Goal: Information Seeking & Learning: Learn about a topic

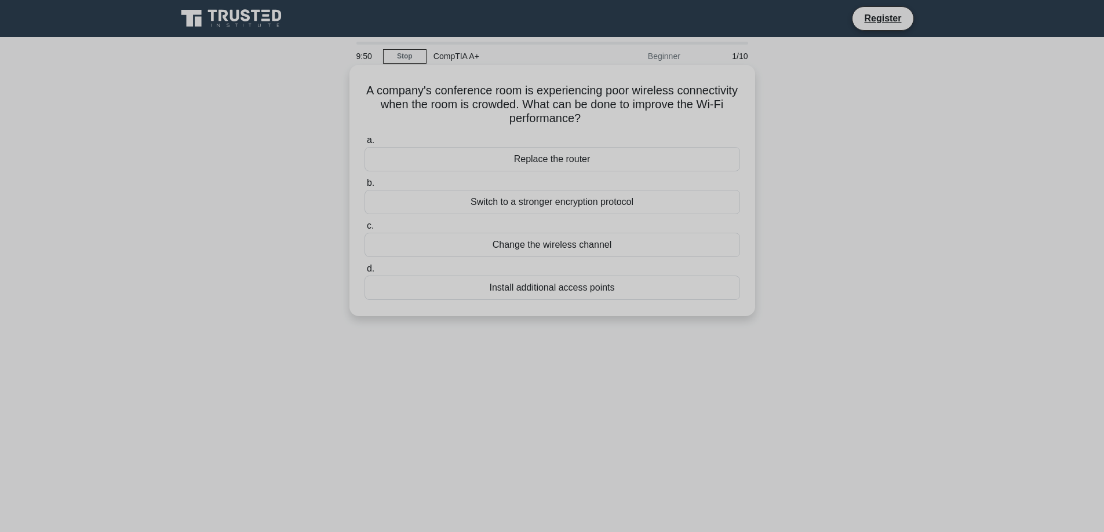
click at [479, 284] on div "Install additional access points" at bounding box center [551, 288] width 375 height 24
click at [364, 273] on input "d. Install additional access points" at bounding box center [364, 269] width 0 height 8
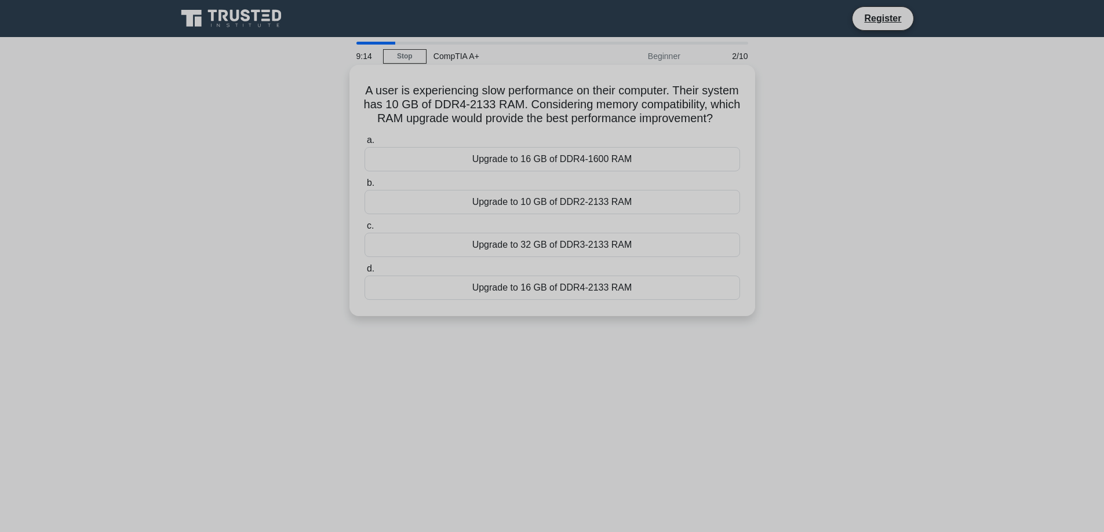
click at [548, 255] on div "Upgrade to 32 GB of DDR3-2133 RAM" at bounding box center [551, 245] width 375 height 24
click at [364, 230] on input "c. Upgrade to 32 GB of DDR3-2133 RAM" at bounding box center [364, 226] width 0 height 8
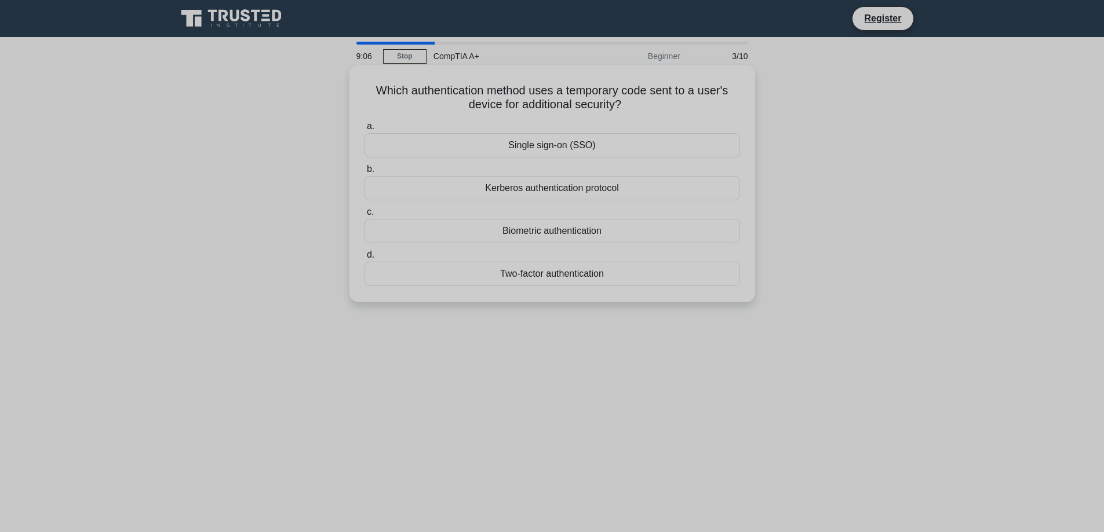
click at [564, 146] on div "Single sign-on (SSO)" at bounding box center [551, 145] width 375 height 24
click at [364, 130] on input "a. Single sign-on (SSO)" at bounding box center [364, 127] width 0 height 8
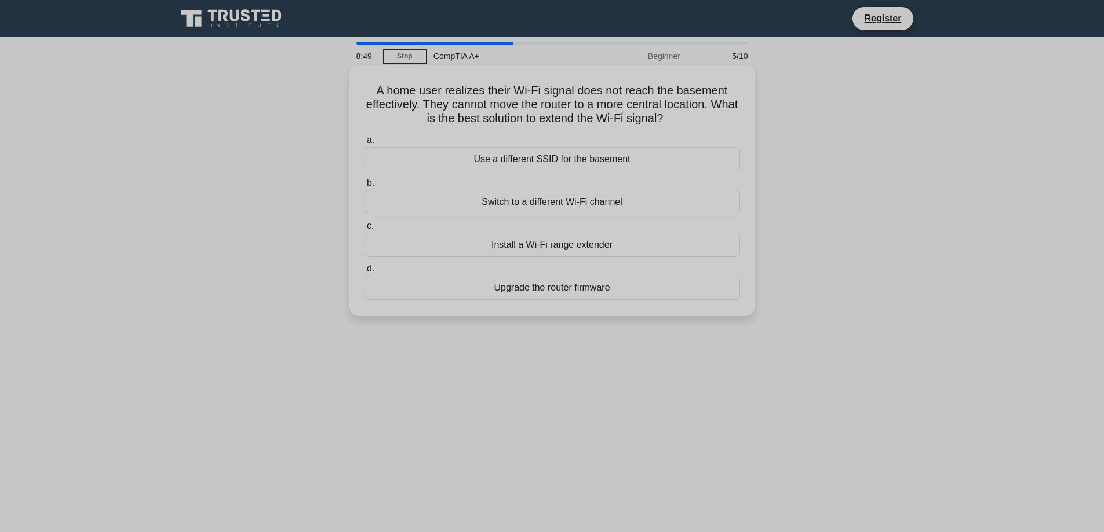
click at [546, 251] on div "Install a Wi-Fi range extender" at bounding box center [551, 245] width 375 height 24
click at [364, 230] on input "c. Install a Wi-Fi range extender" at bounding box center [364, 226] width 0 height 8
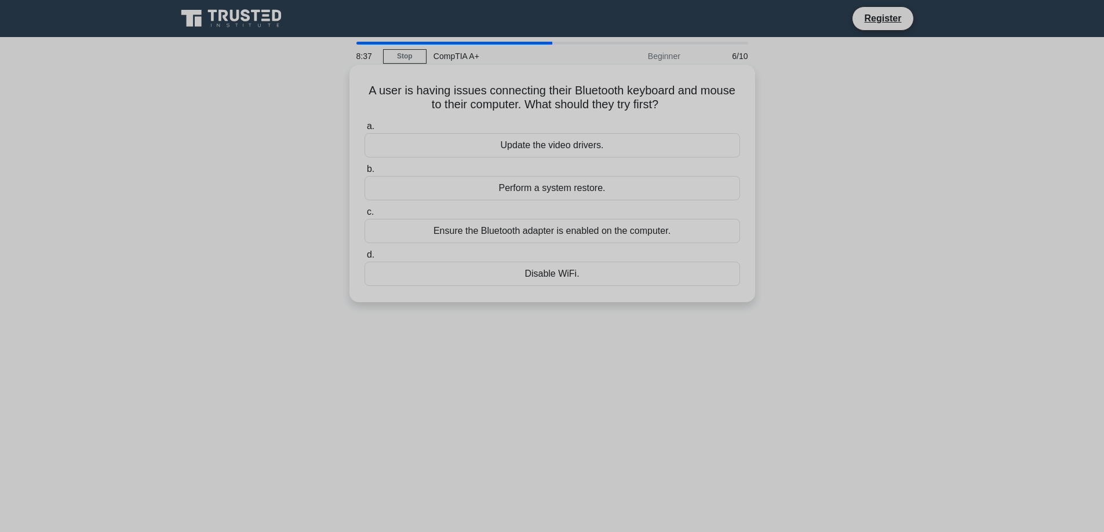
click at [555, 236] on div "Ensure the Bluetooth adapter is enabled on the computer." at bounding box center [551, 231] width 375 height 24
click at [364, 216] on input "c. Ensure the Bluetooth adapter is enabled on the computer." at bounding box center [364, 213] width 0 height 8
click at [597, 243] on div "Reconnect the printer to the network" at bounding box center [551, 231] width 375 height 24
click at [364, 216] on input "c. Reconnect the printer to the network" at bounding box center [364, 213] width 0 height 8
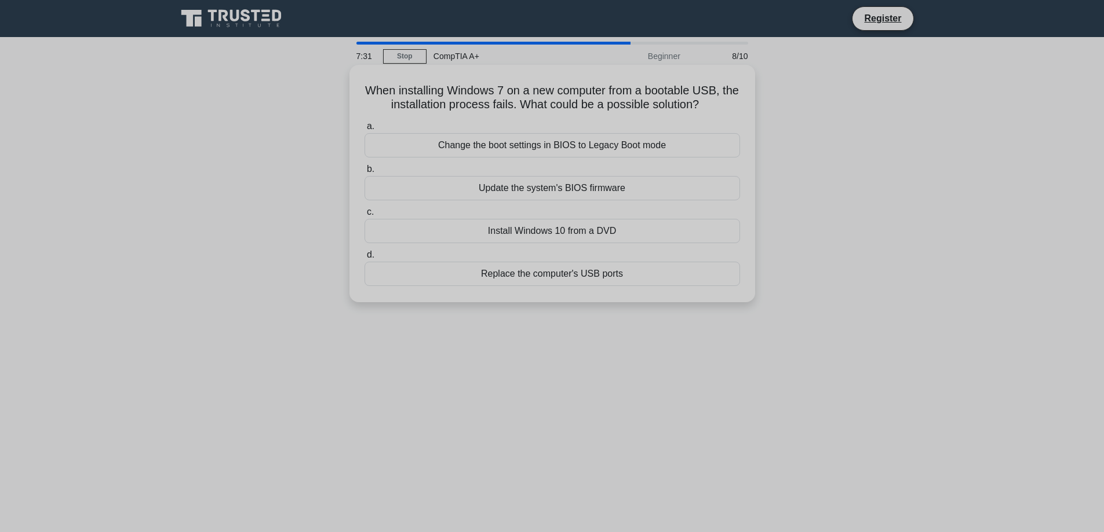
click at [482, 184] on div "Update the system's BIOS firmware" at bounding box center [551, 188] width 375 height 24
click at [364, 173] on input "b. Update the system's BIOS firmware" at bounding box center [364, 170] width 0 height 8
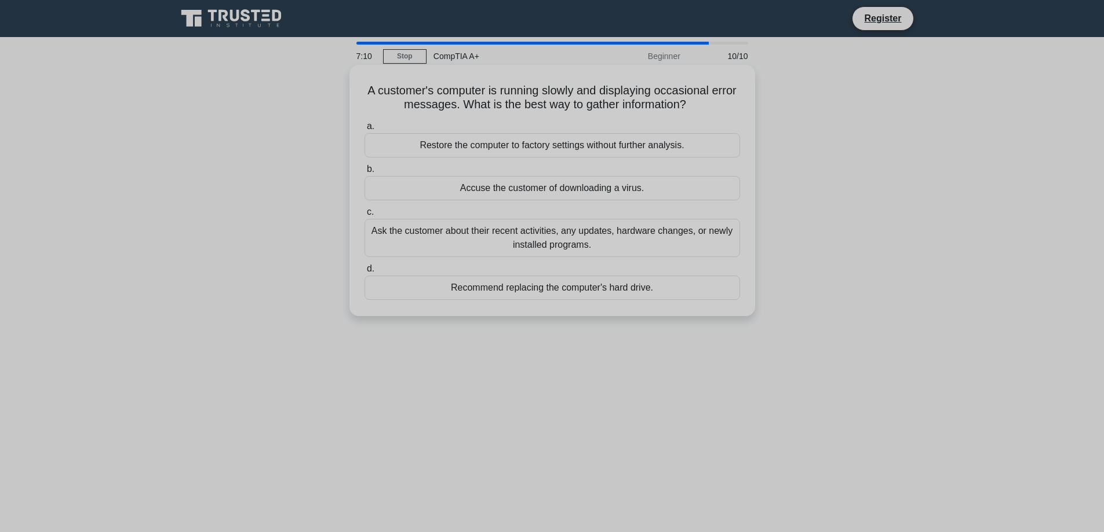
click at [559, 249] on div "Ask the customer about their recent activities, any updates, hardware changes, …" at bounding box center [551, 238] width 375 height 38
click at [364, 216] on input "c. Ask the customer about their recent activities, any updates, hardware change…" at bounding box center [364, 213] width 0 height 8
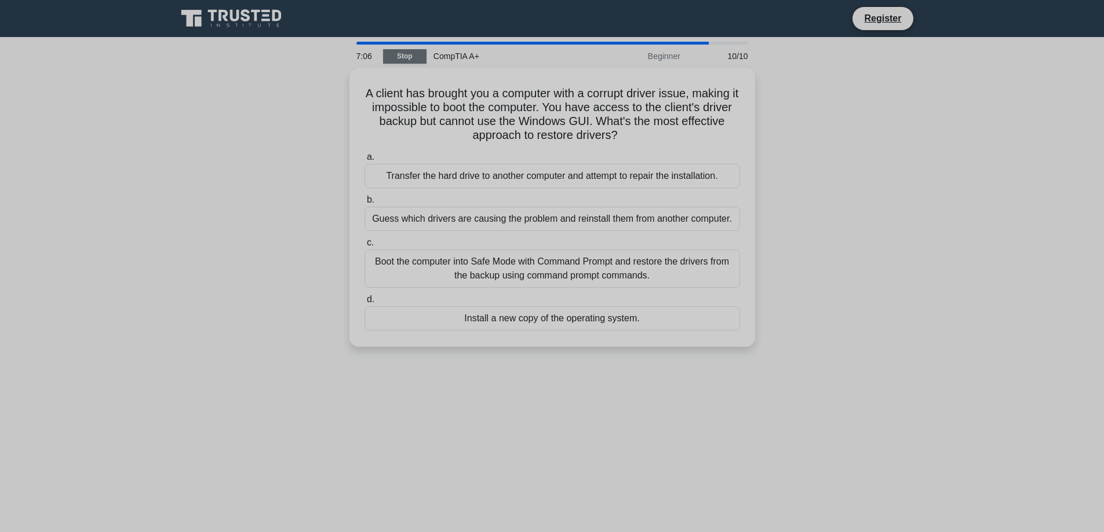
click at [419, 56] on link "Stop" at bounding box center [404, 56] width 43 height 14
click at [231, 21] on icon at bounding box center [232, 19] width 111 height 22
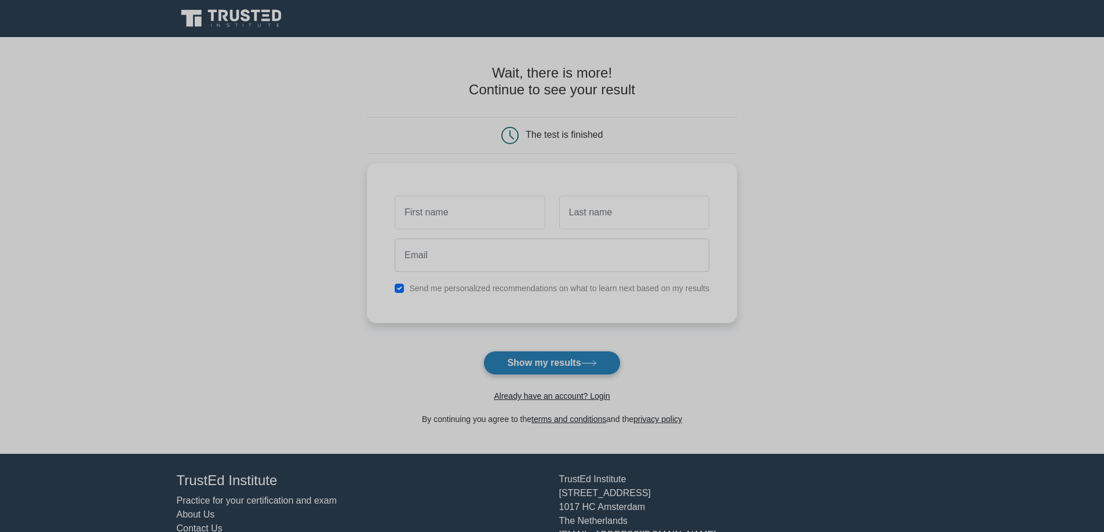
click at [571, 356] on button "Show my results" at bounding box center [551, 363] width 137 height 24
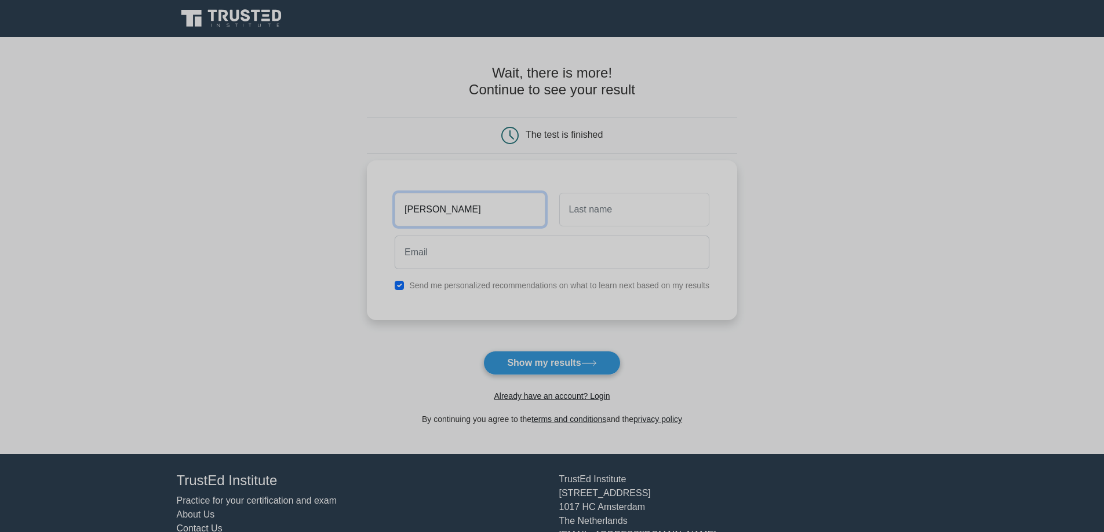
type input "[PERSON_NAME]"
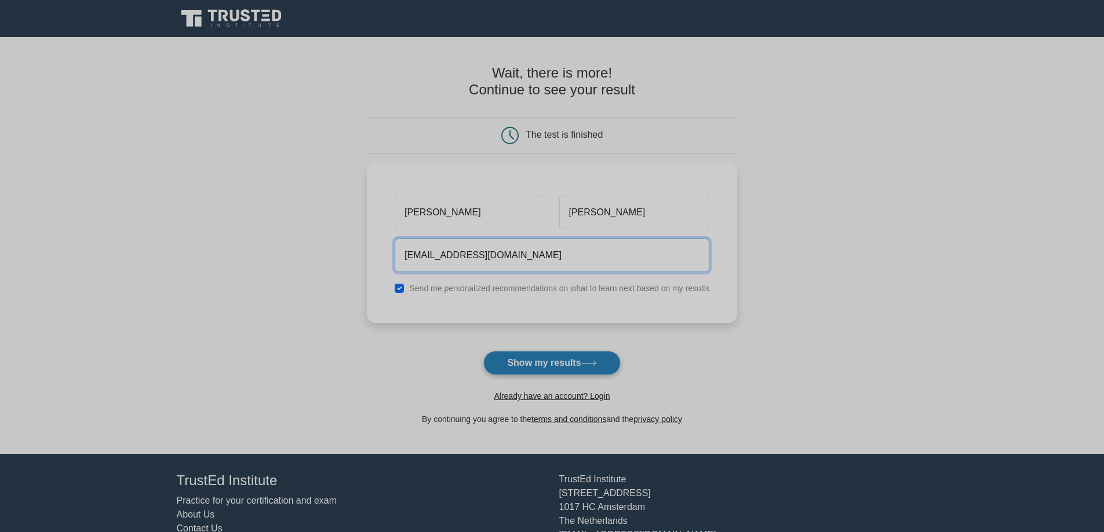
type input "[EMAIL_ADDRESS][DOMAIN_NAME]"
click at [557, 356] on button "Show my results" at bounding box center [551, 363] width 137 height 24
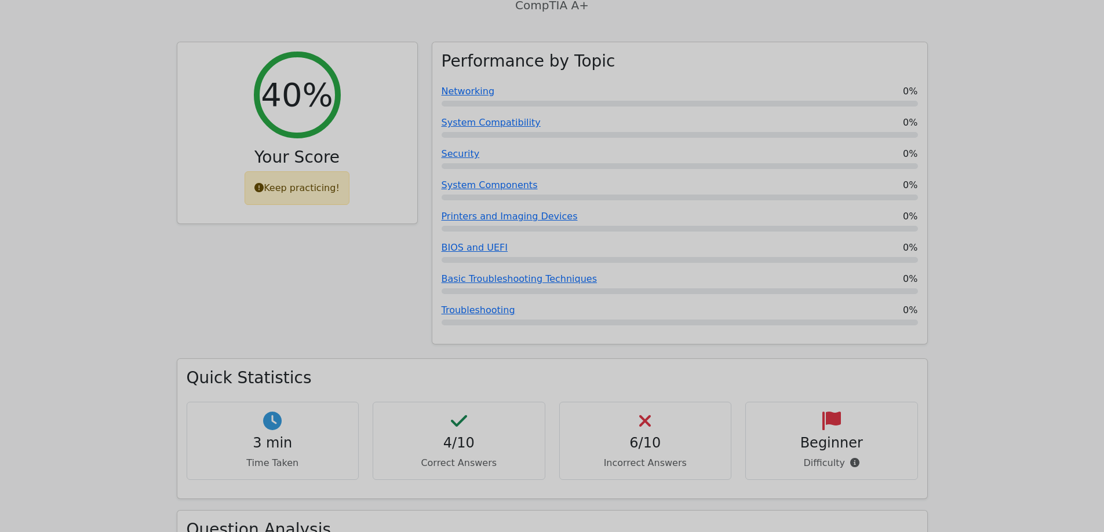
scroll to position [579, 0]
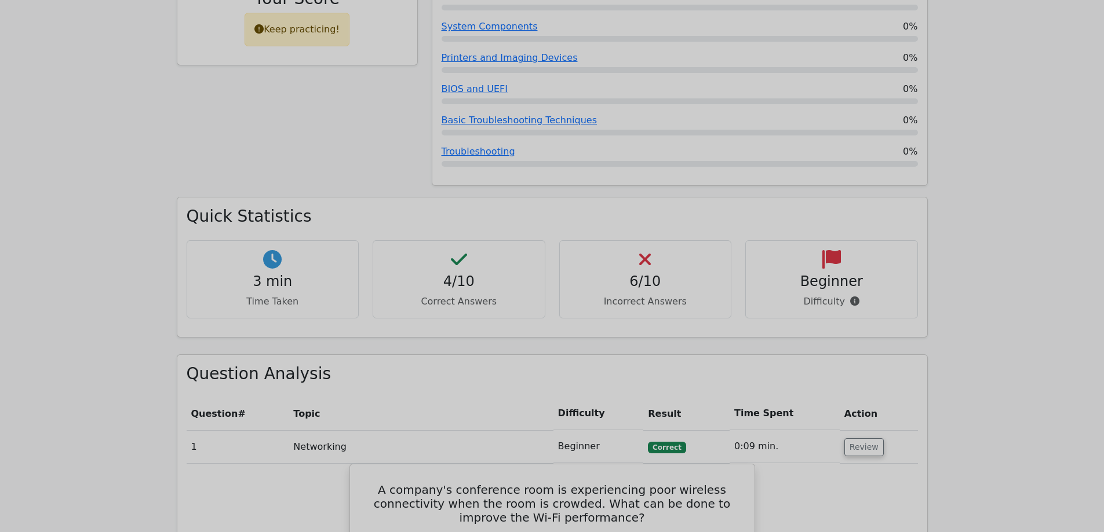
click at [468, 273] on h4 "4/10" at bounding box center [458, 281] width 153 height 17
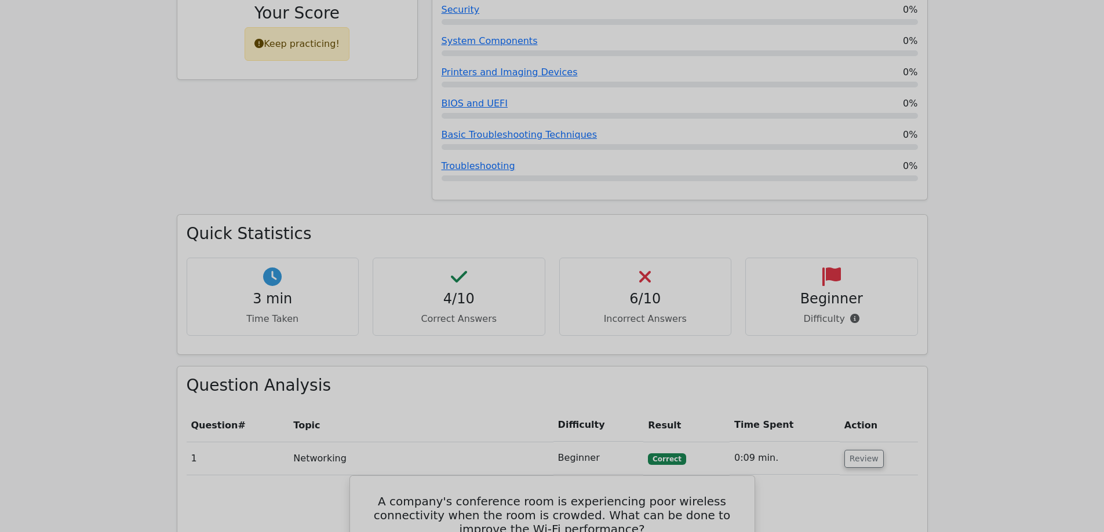
scroll to position [464, 0]
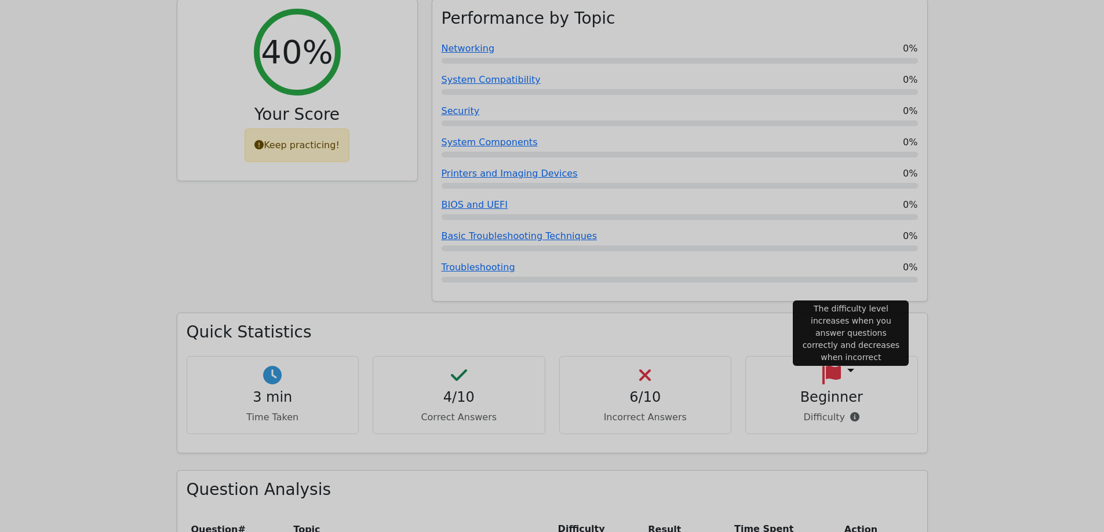
click at [853, 413] on icon at bounding box center [854, 417] width 9 height 9
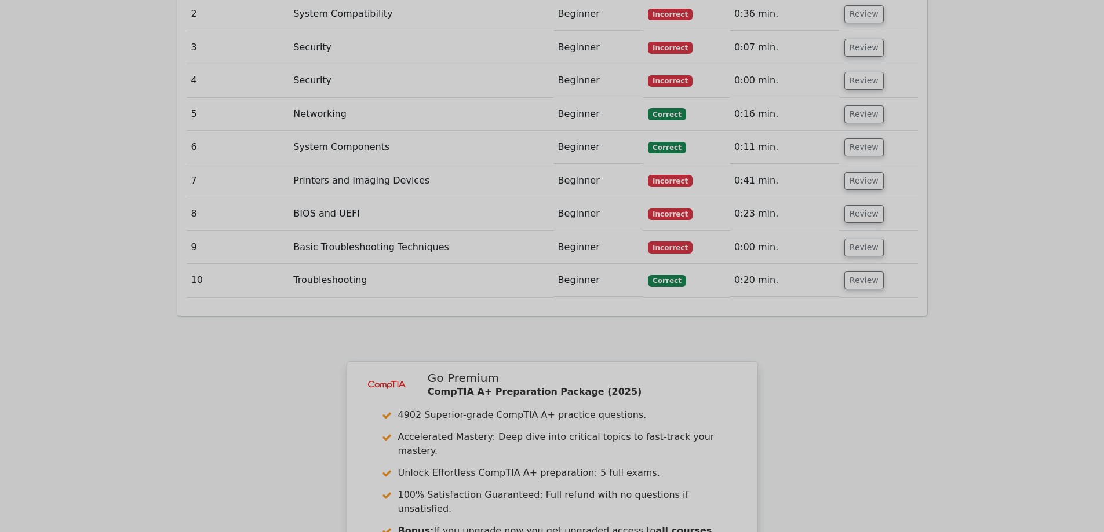
scroll to position [1217, 0]
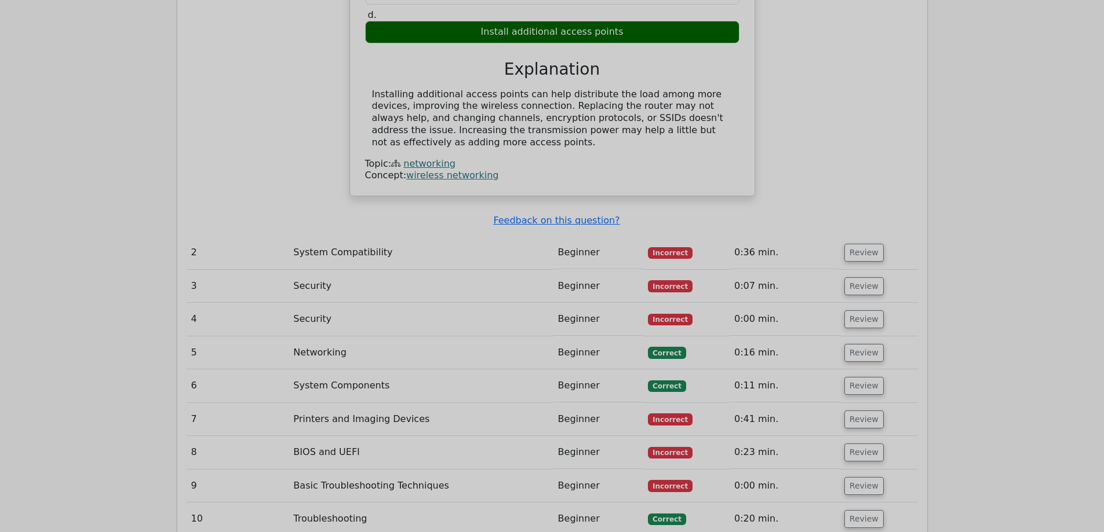
click at [531, 236] on td "System Compatibility" at bounding box center [421, 252] width 264 height 33
click at [502, 236] on td "System Compatibility" at bounding box center [421, 252] width 264 height 33
click at [872, 244] on button "Review" at bounding box center [863, 253] width 39 height 18
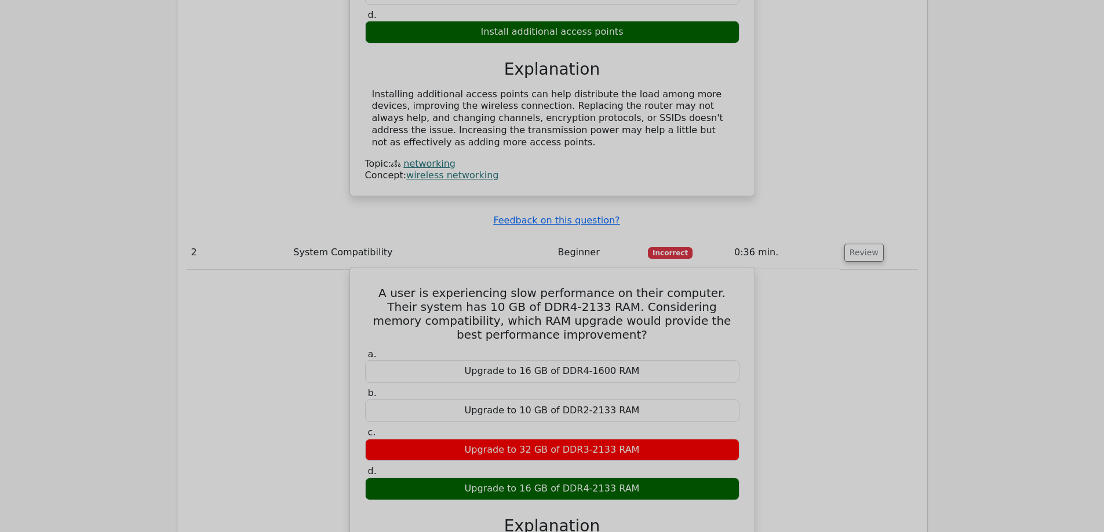
click at [633, 478] on div "Upgrade to 16 GB of DDR4-2133 RAM" at bounding box center [552, 489] width 374 height 23
drag, startPoint x: 619, startPoint y: 445, endPoint x: 595, endPoint y: 442, distance: 24.5
click at [599, 478] on div "Upgrade to 16 GB of DDR4-2133 RAM" at bounding box center [552, 489] width 374 height 23
click at [643, 478] on div "Upgrade to 16 GB of DDR4-2133 RAM" at bounding box center [552, 489] width 374 height 23
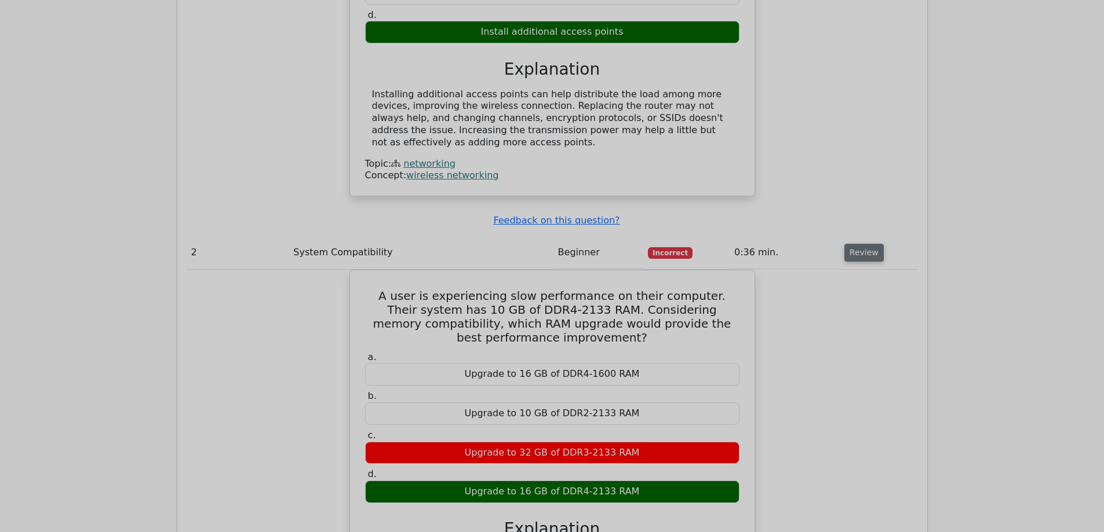
click at [858, 244] on button "Review" at bounding box center [863, 253] width 39 height 18
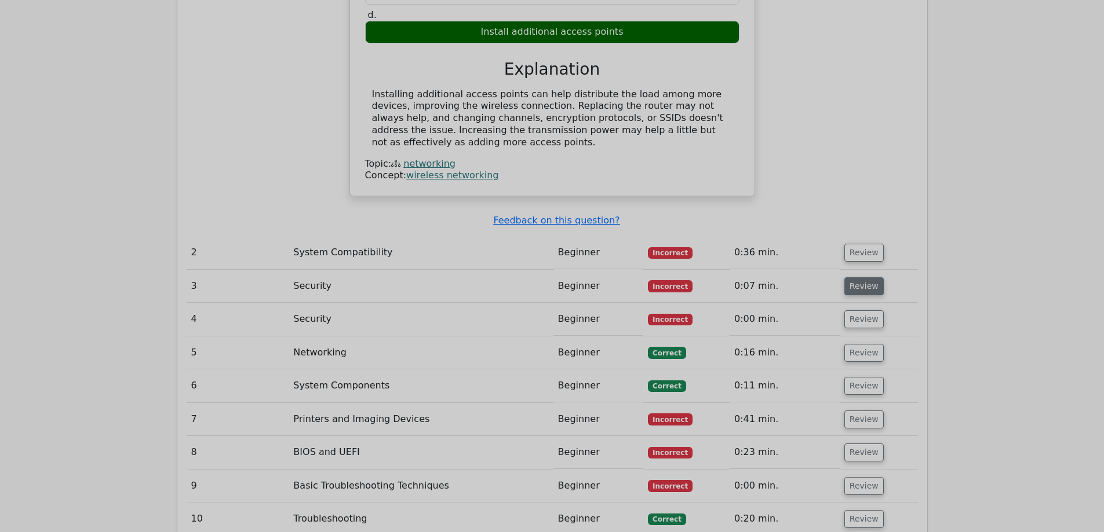
click at [872, 278] on button "Review" at bounding box center [863, 287] width 39 height 18
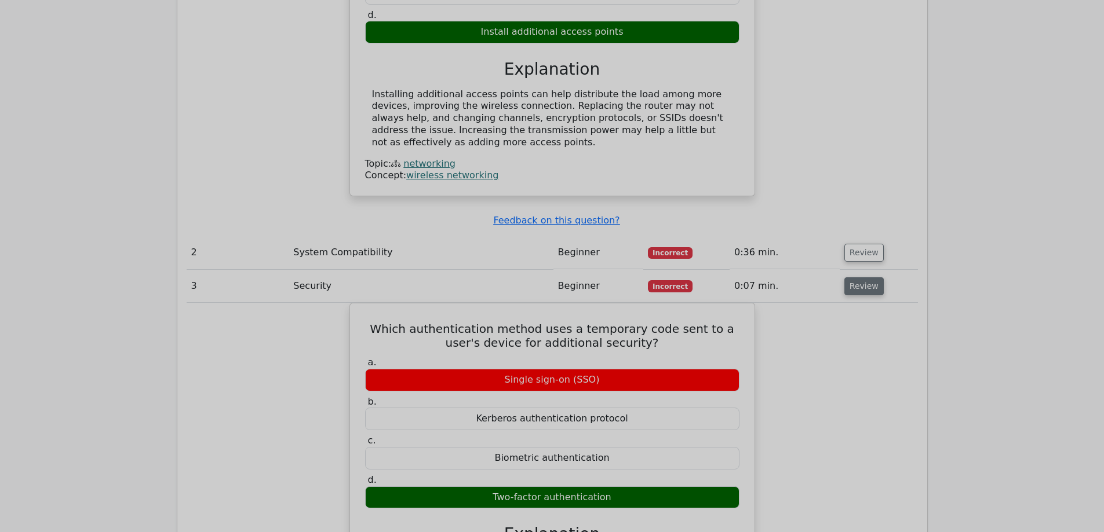
click at [861, 278] on button "Review" at bounding box center [863, 287] width 39 height 18
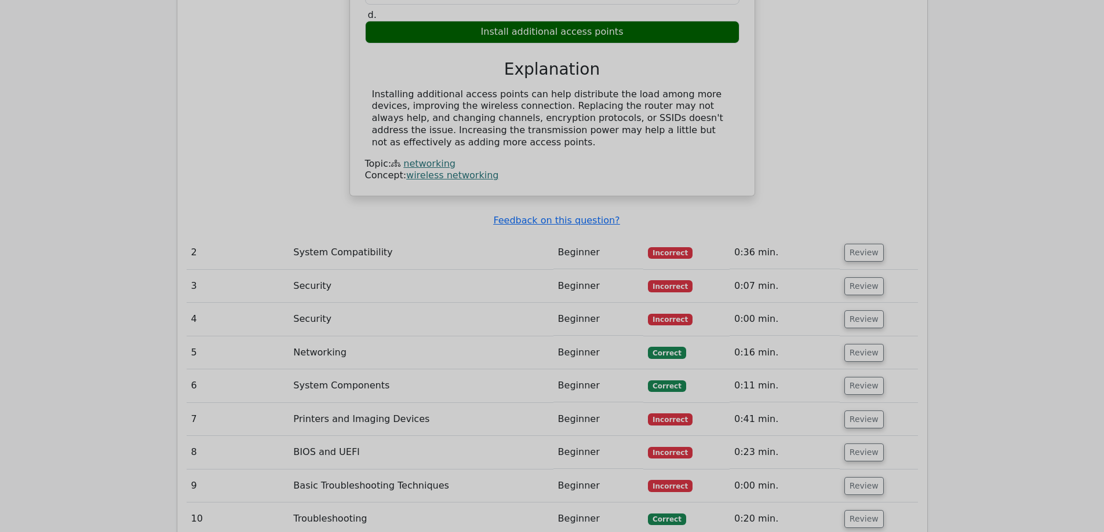
click at [840, 303] on td "Review" at bounding box center [879, 319] width 78 height 33
click at [847, 311] on button "Review" at bounding box center [863, 320] width 39 height 18
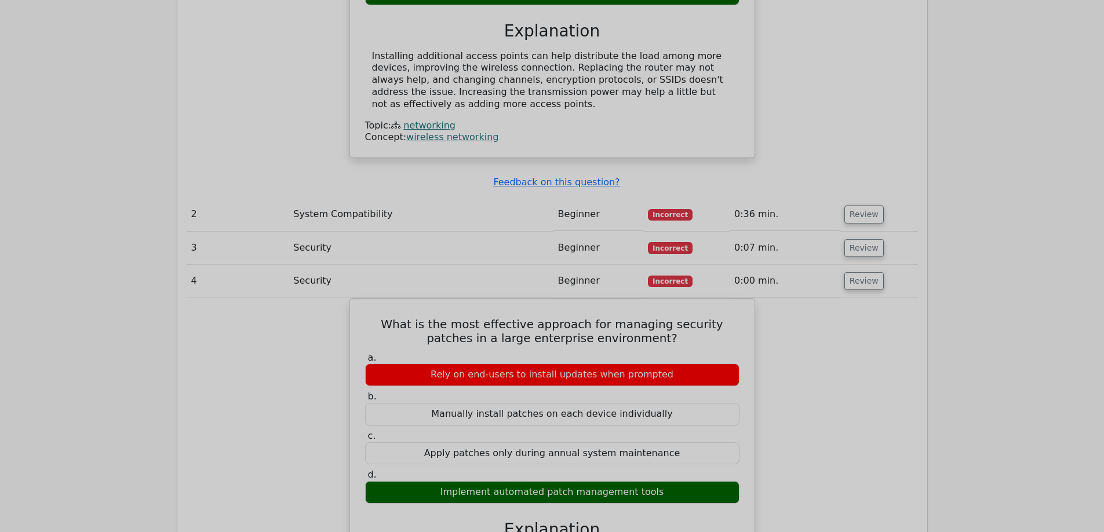
scroll to position [1275, 0]
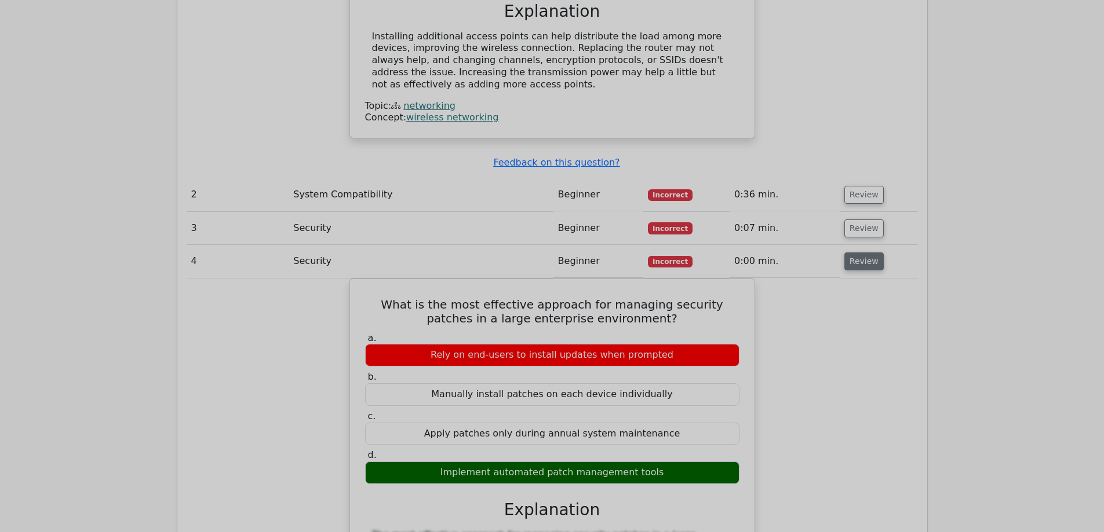
click at [860, 253] on button "Review" at bounding box center [863, 262] width 39 height 18
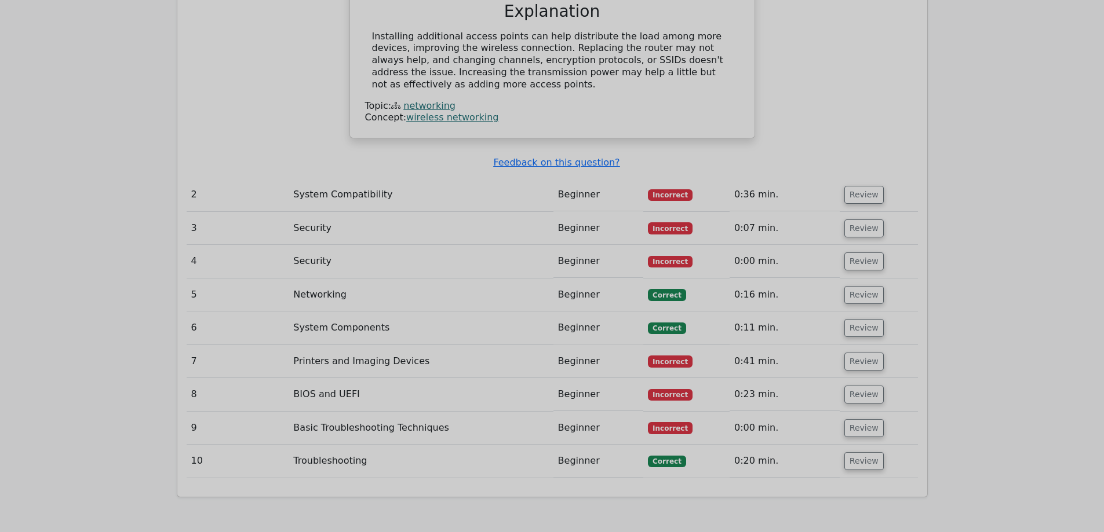
click at [867, 279] on td "Review" at bounding box center [879, 295] width 78 height 33
click at [868, 279] on td "Review" at bounding box center [879, 295] width 78 height 33
click at [868, 286] on button "Review" at bounding box center [863, 295] width 39 height 18
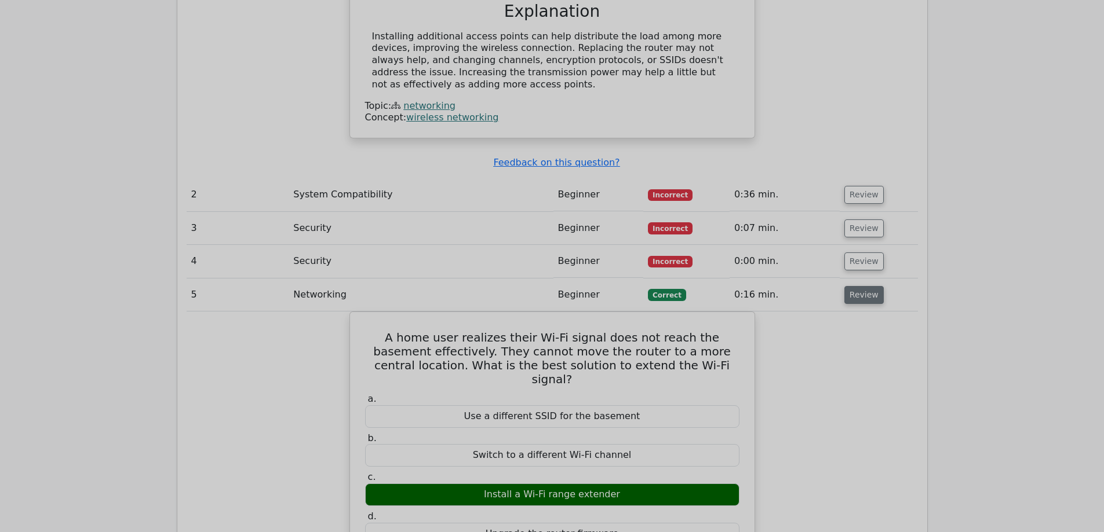
click at [864, 286] on button "Review" at bounding box center [863, 295] width 39 height 18
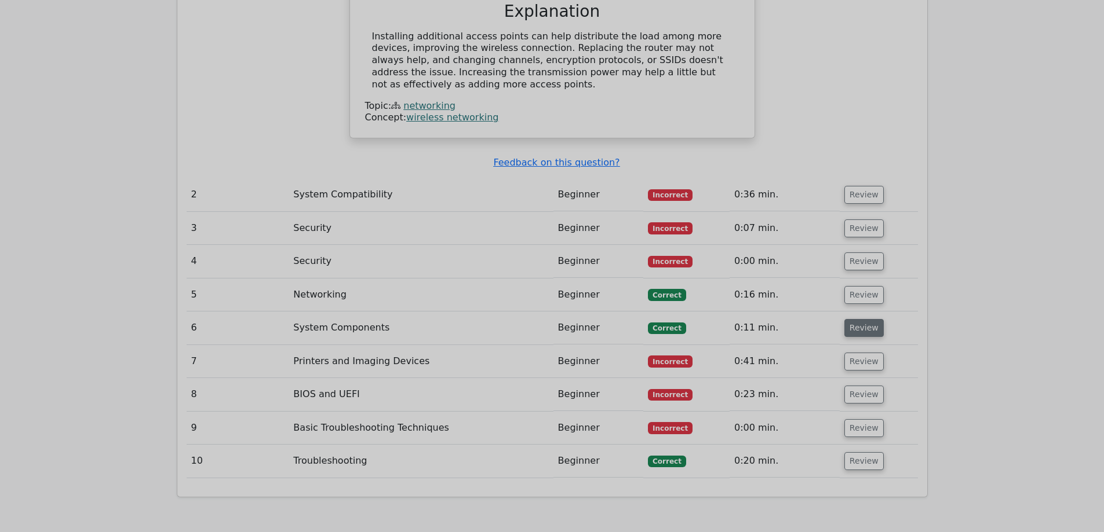
click at [858, 319] on button "Review" at bounding box center [863, 328] width 39 height 18
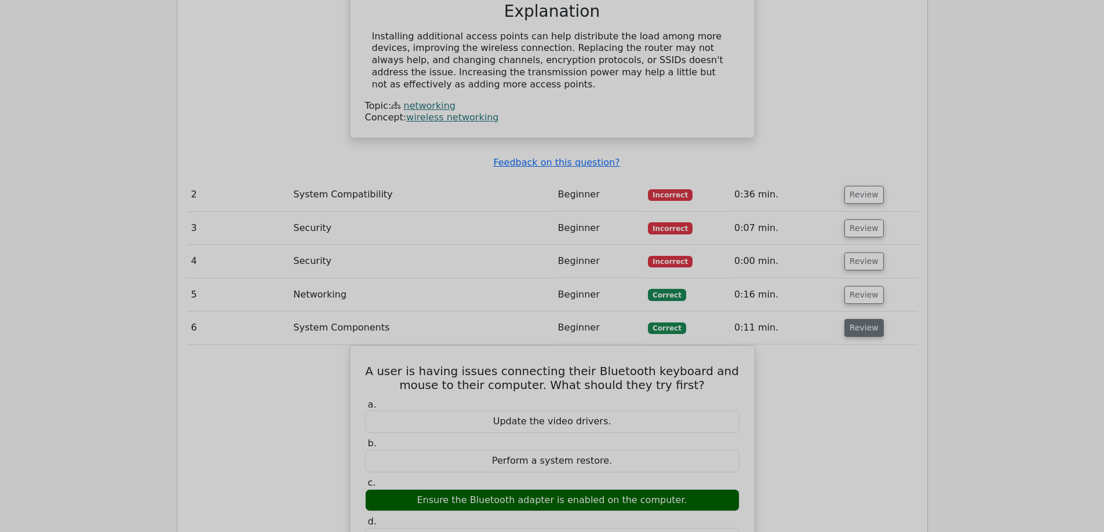
click at [858, 319] on button "Review" at bounding box center [863, 328] width 39 height 18
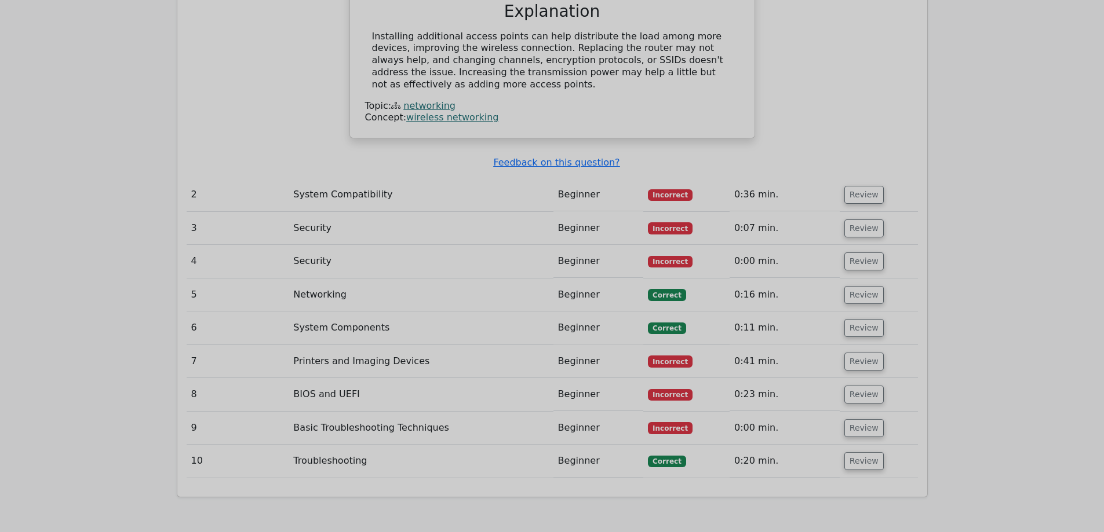
click at [852, 345] on td "Review" at bounding box center [879, 361] width 78 height 33
click at [855, 353] on button "Review" at bounding box center [863, 362] width 39 height 18
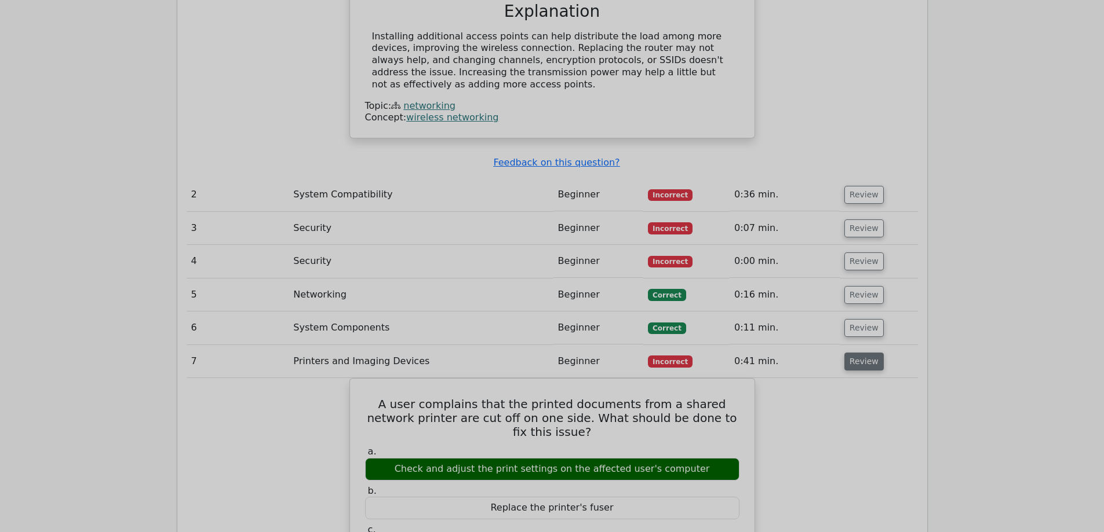
click at [855, 353] on button "Review" at bounding box center [863, 362] width 39 height 18
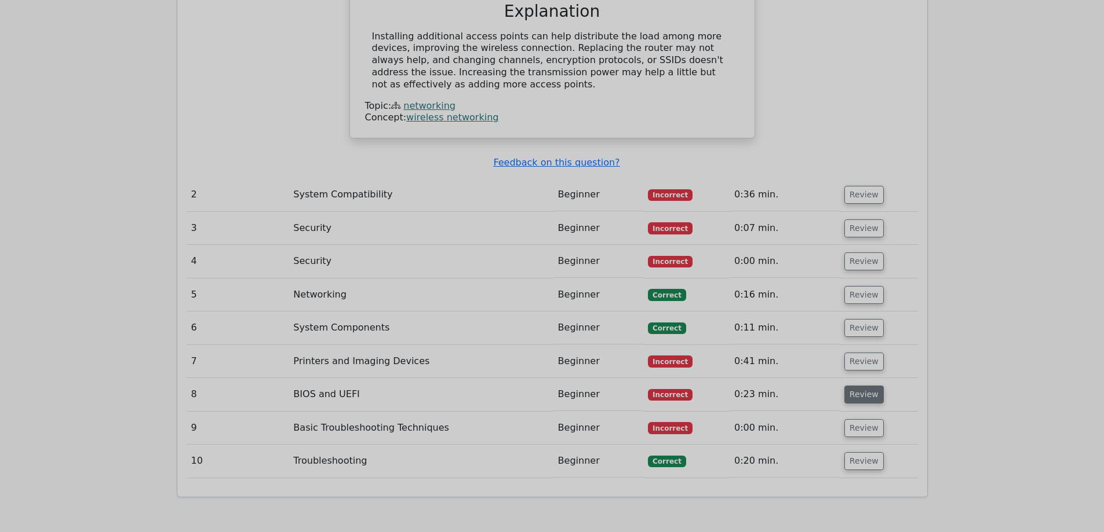
click at [861, 386] on button "Review" at bounding box center [863, 395] width 39 height 18
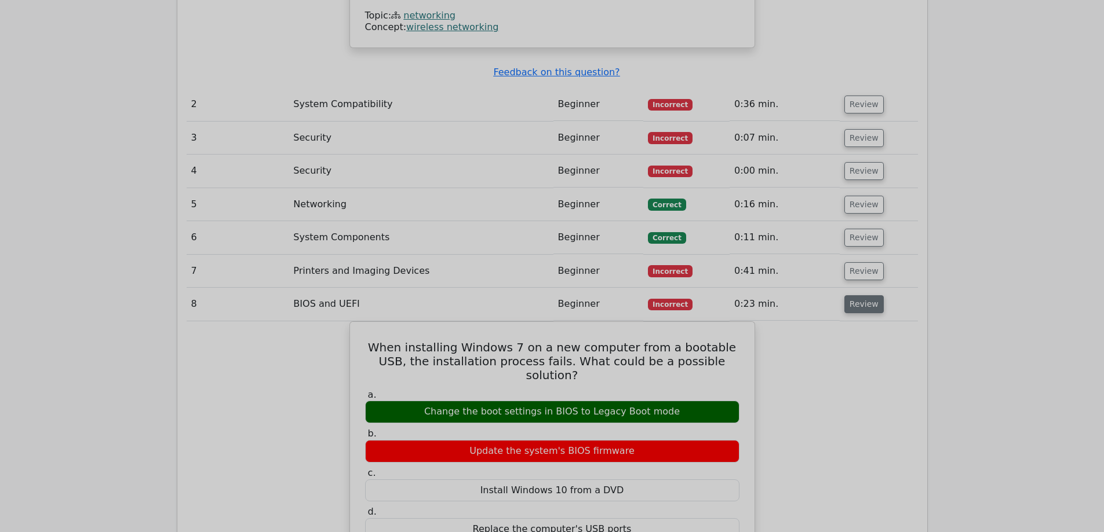
scroll to position [1391, 0]
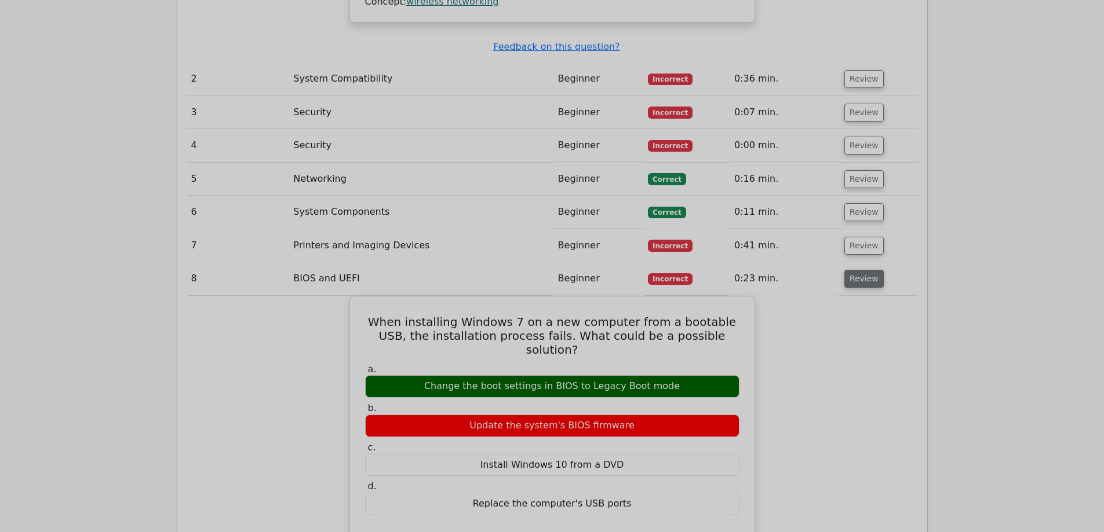
click at [867, 270] on button "Review" at bounding box center [863, 279] width 39 height 18
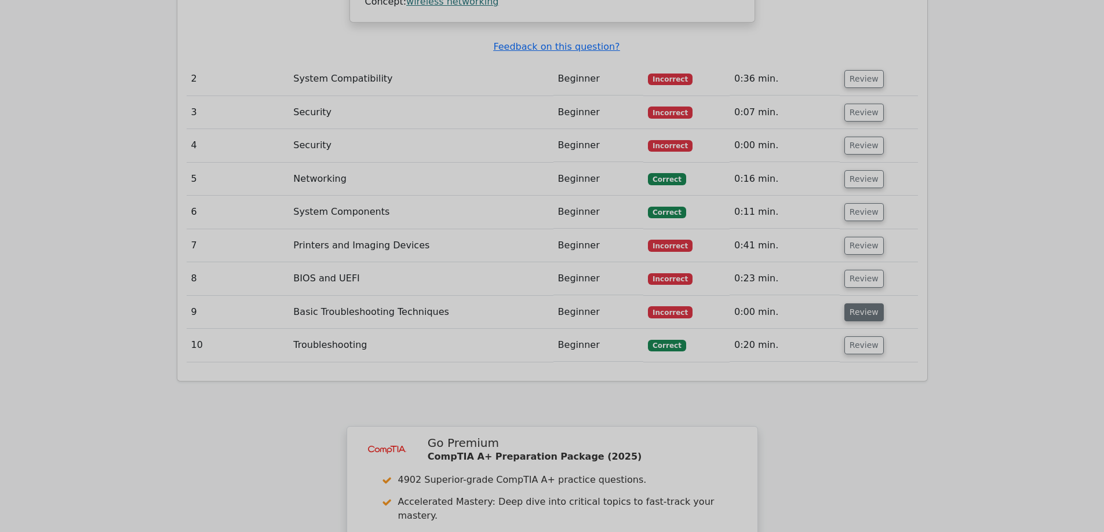
click at [858, 304] on button "Review" at bounding box center [863, 313] width 39 height 18
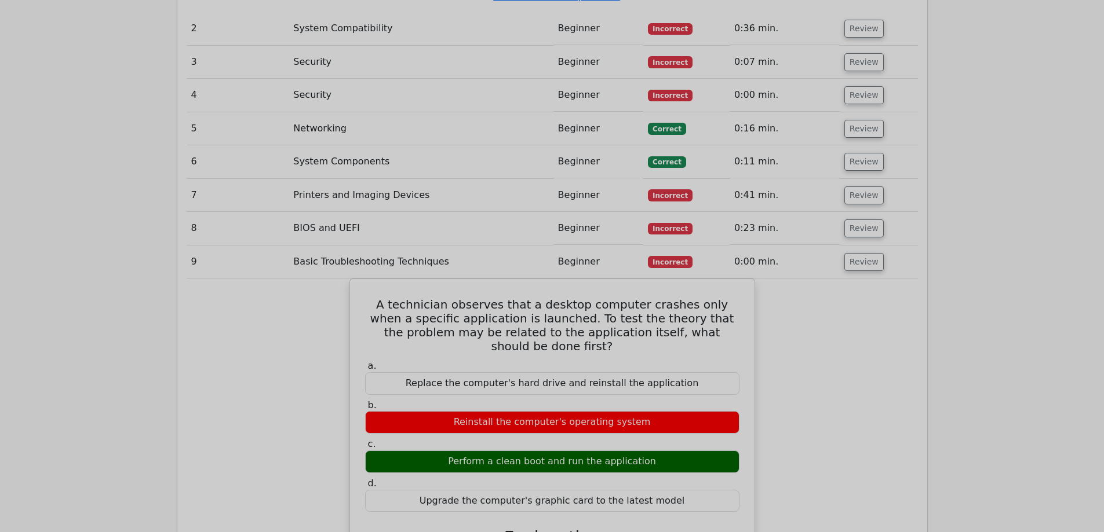
scroll to position [1449, 0]
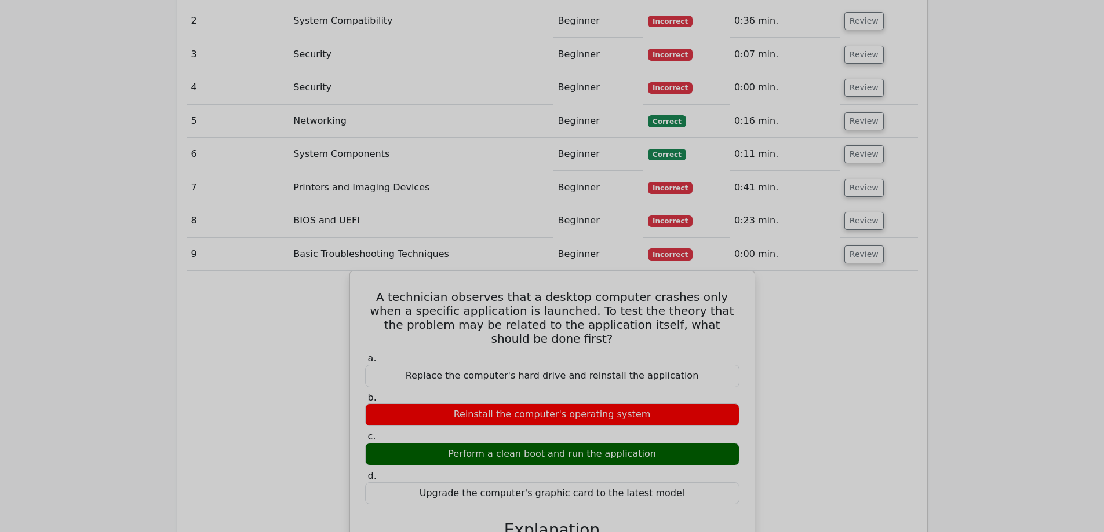
click at [859, 238] on td "Review" at bounding box center [879, 254] width 78 height 33
click at [859, 246] on button "Review" at bounding box center [863, 255] width 39 height 18
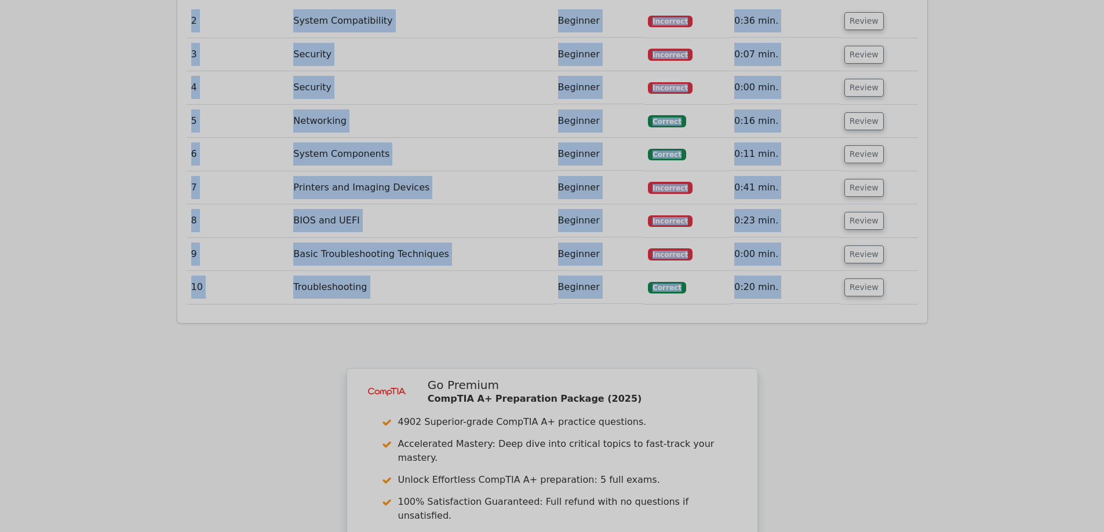
click at [863, 279] on button "Review" at bounding box center [863, 288] width 39 height 18
click at [862, 279] on button "Review" at bounding box center [863, 288] width 39 height 18
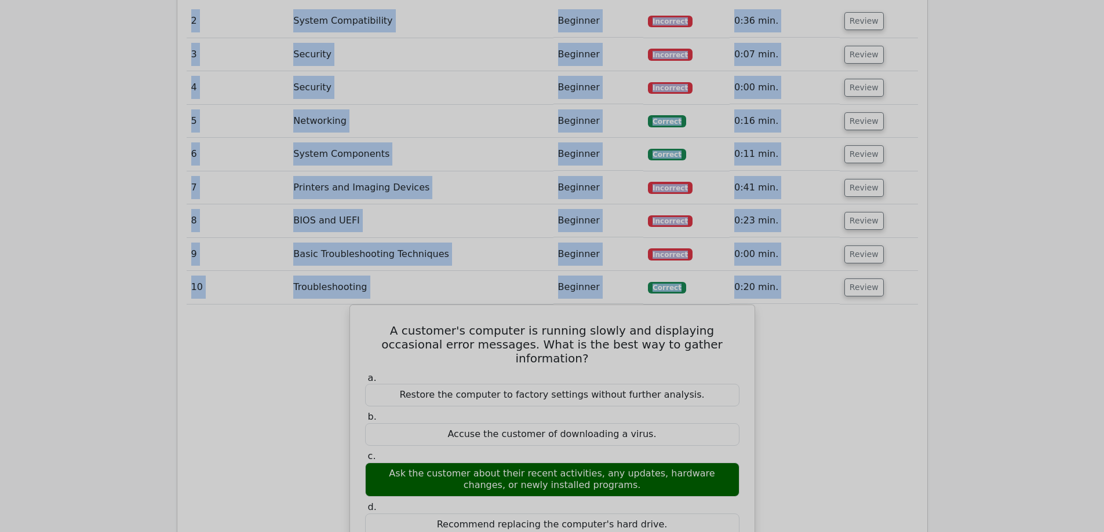
click at [848, 305] on div "A customer's computer is running slowly and displaying occasional error message…" at bounding box center [552, 539] width 731 height 468
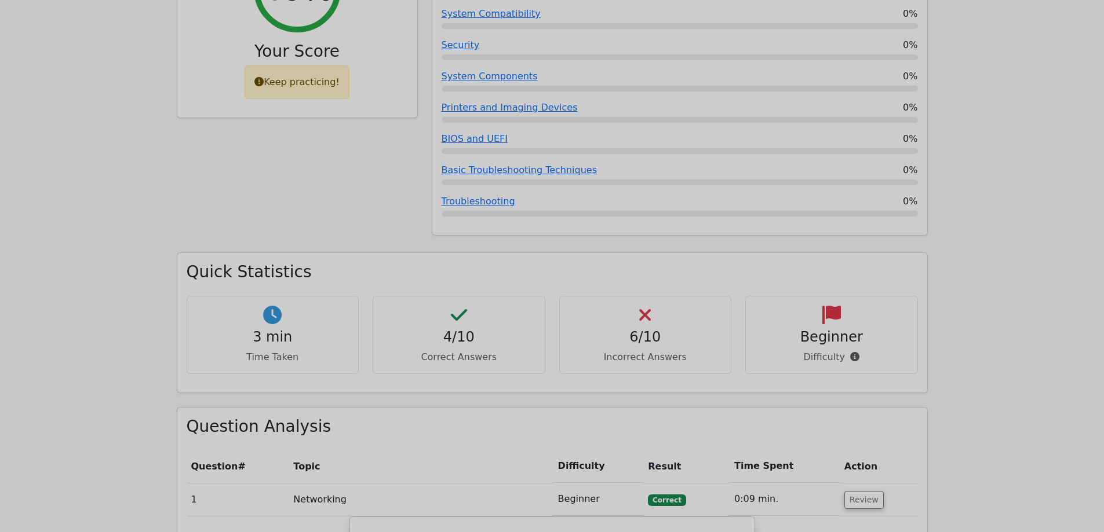
drag, startPoint x: 822, startPoint y: 324, endPoint x: 742, endPoint y: 172, distance: 172.3
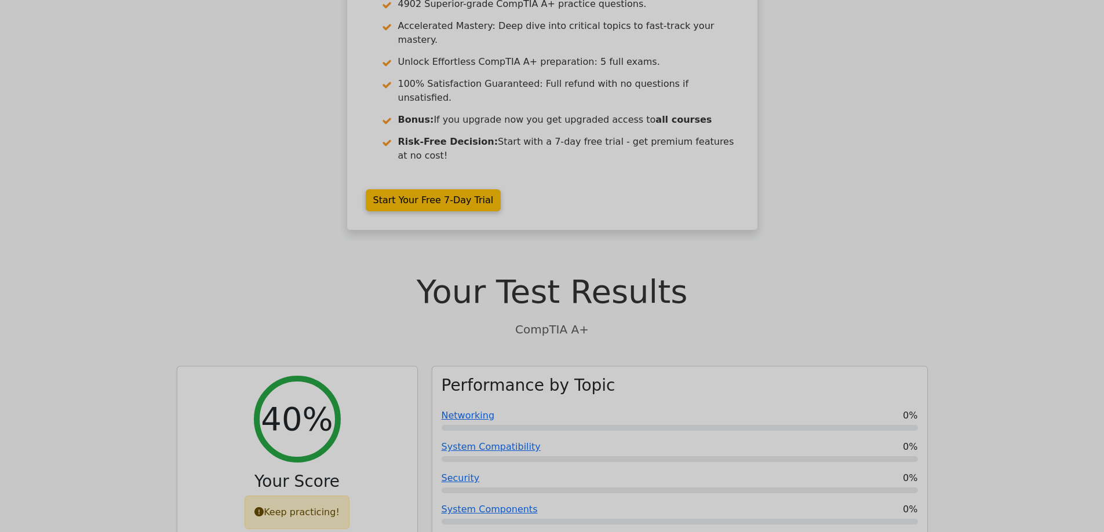
scroll to position [0, 0]
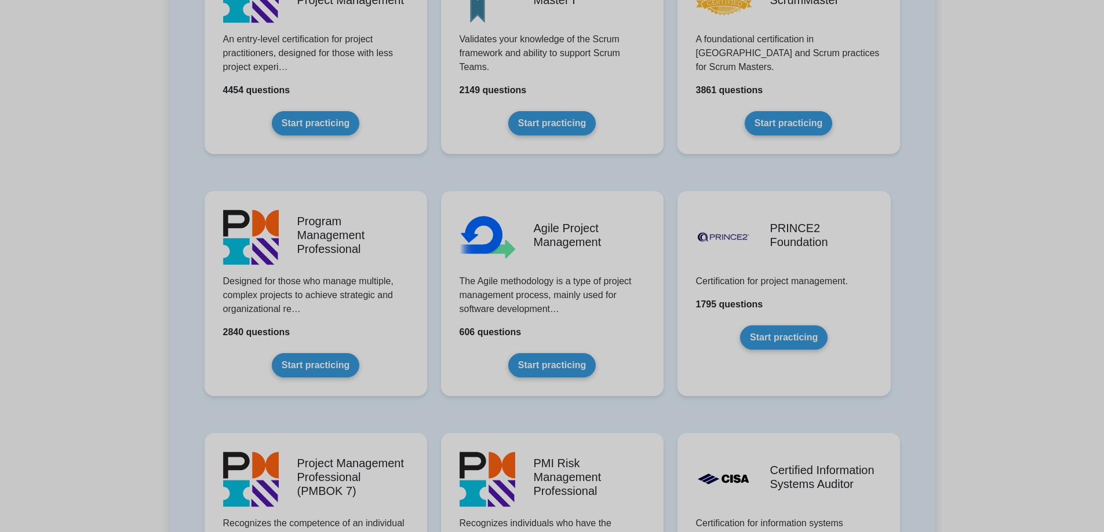
scroll to position [579, 0]
